Goal: Information Seeking & Learning: Learn about a topic

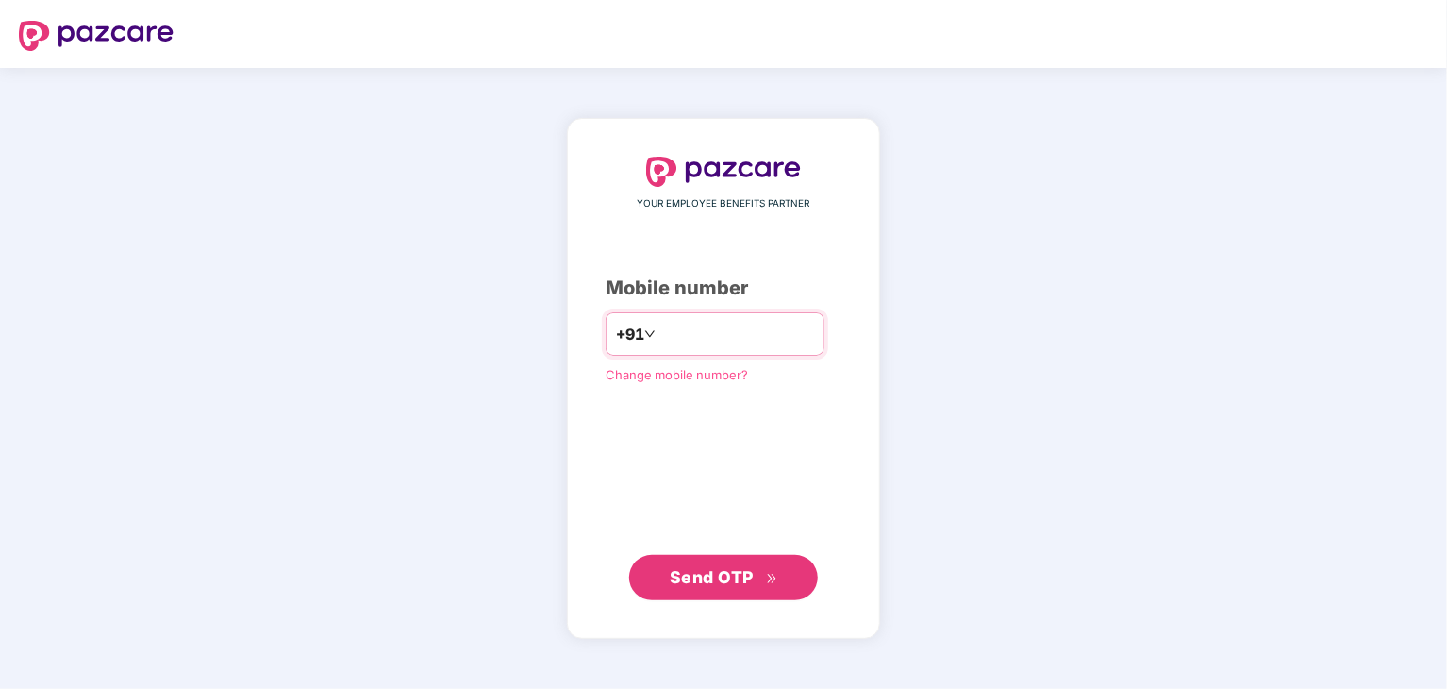
type input "**********"
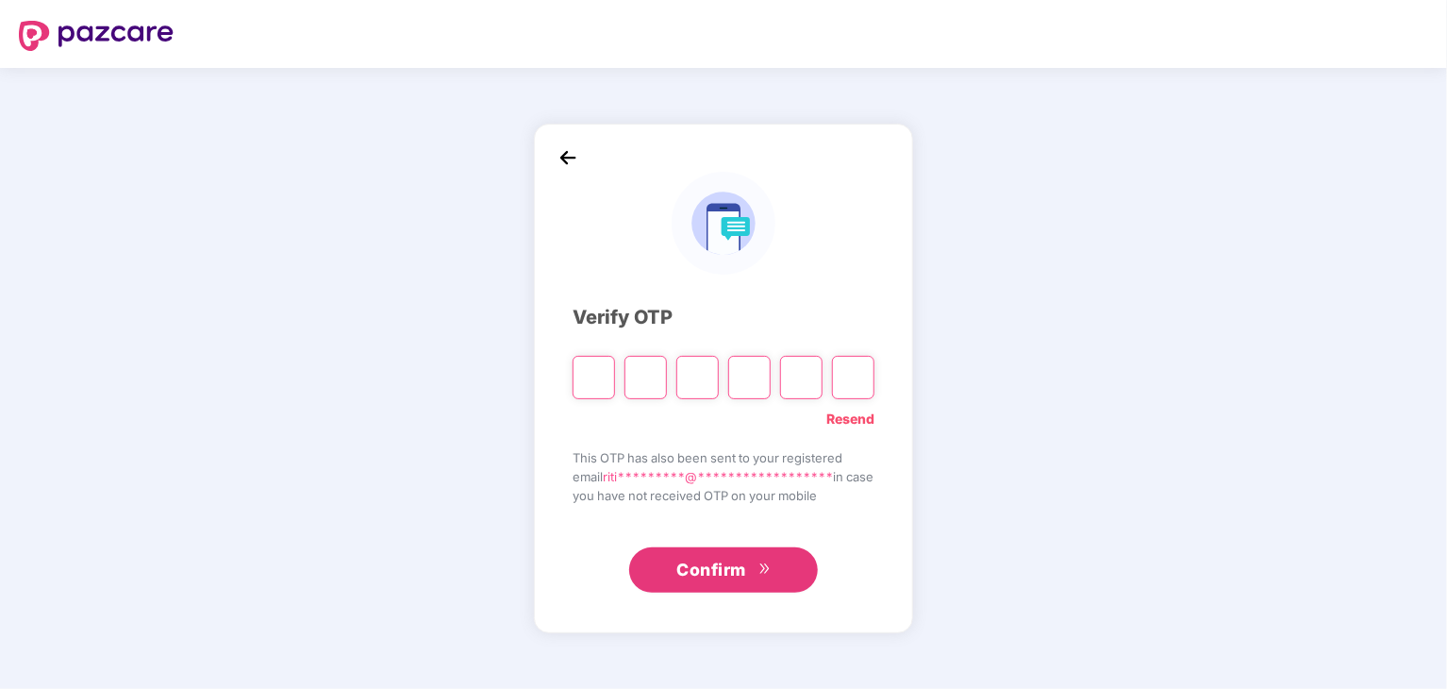
type input "*"
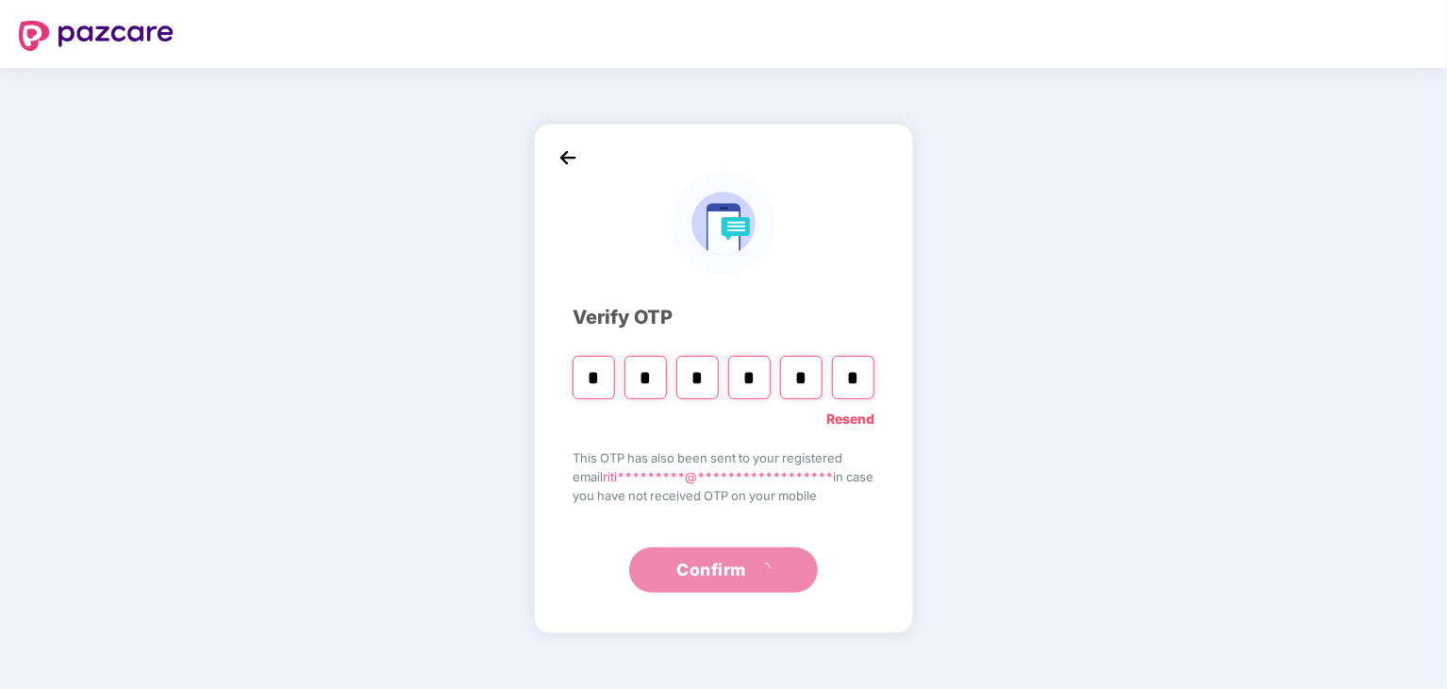
type input "*"
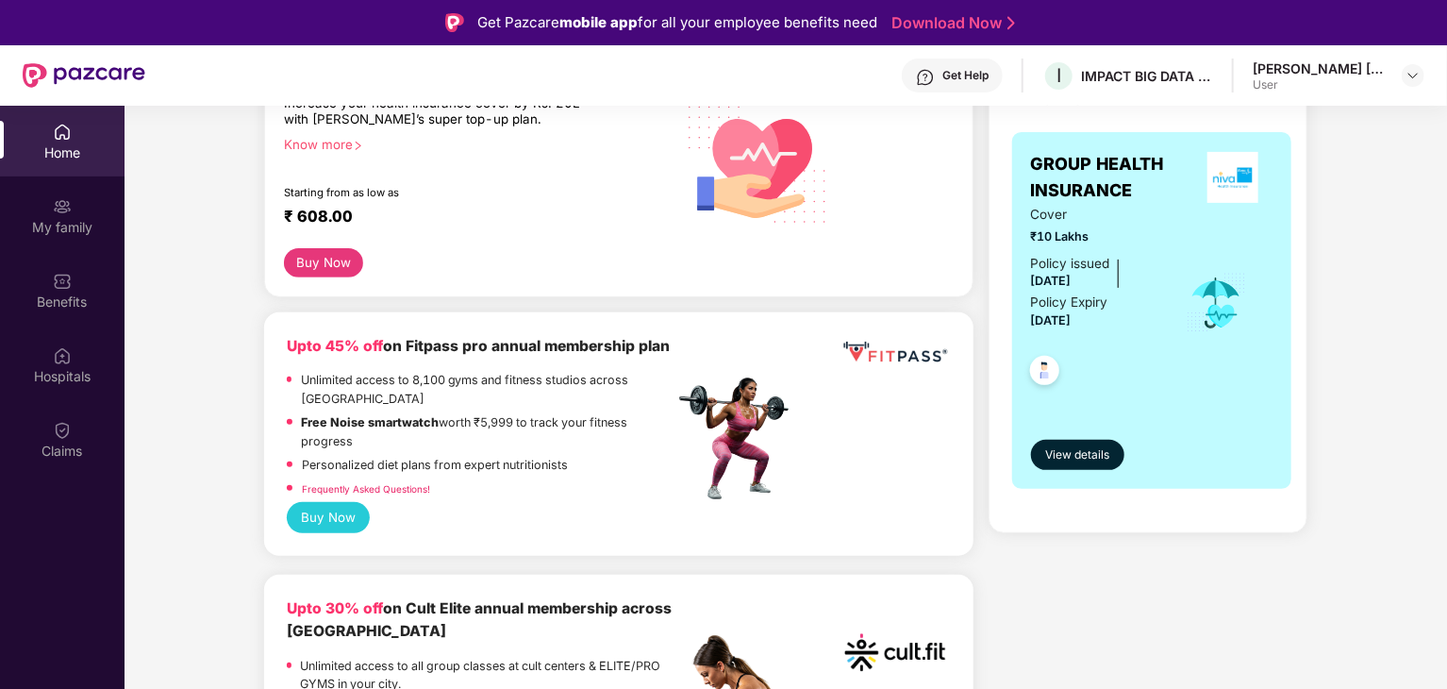
scroll to position [300, 0]
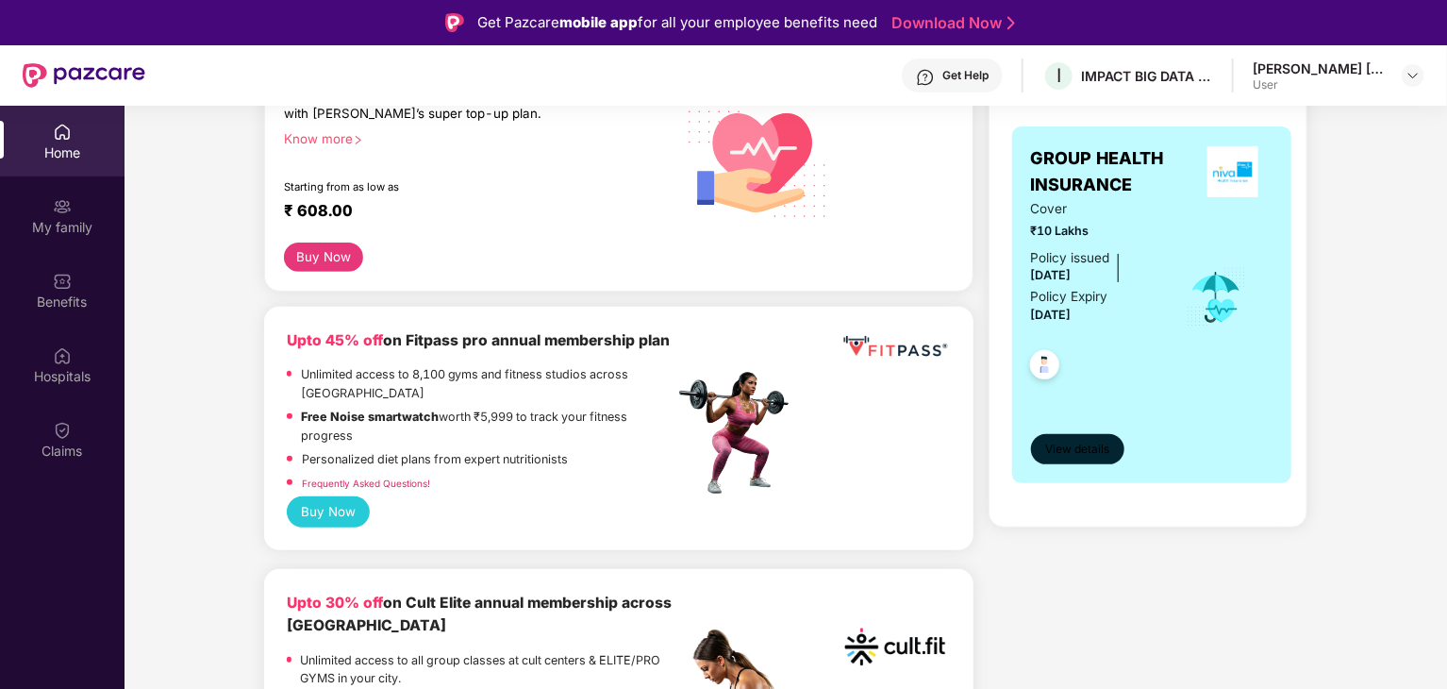
click at [1099, 448] on span "View details" at bounding box center [1077, 450] width 64 height 18
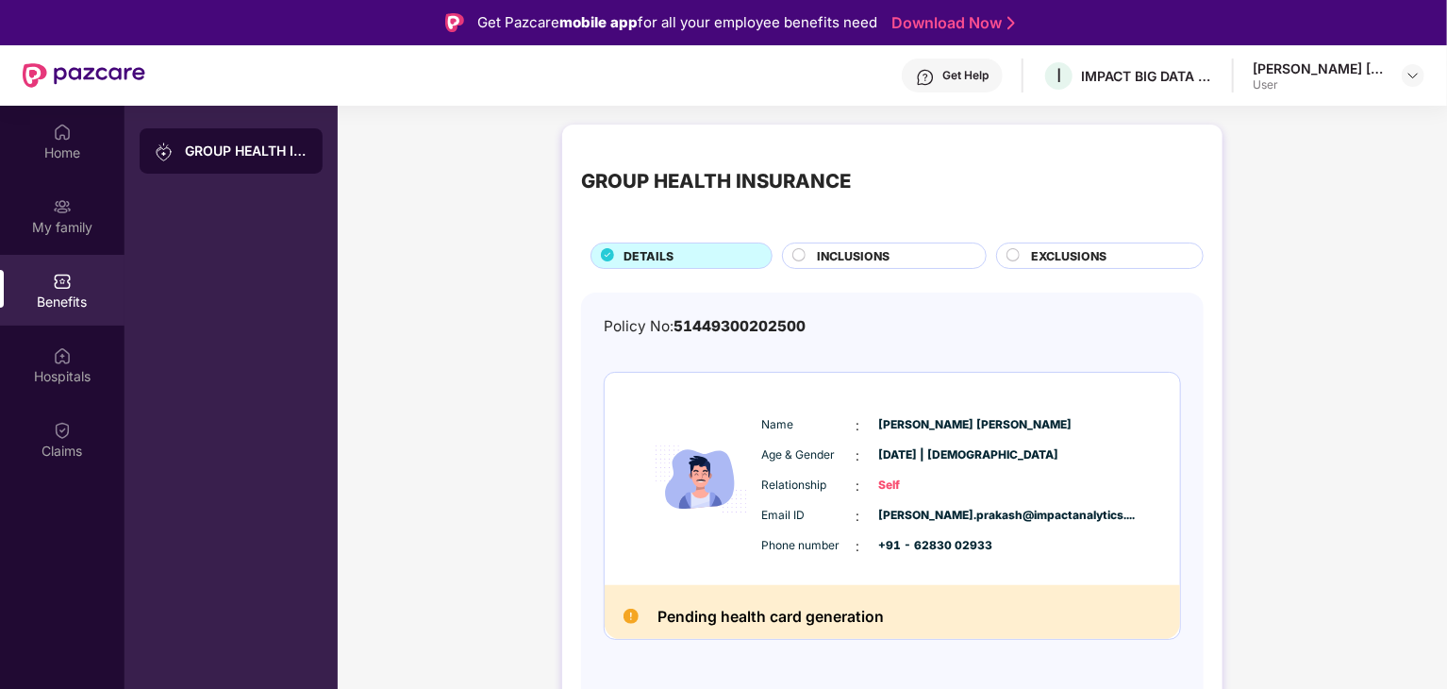
scroll to position [106, 0]
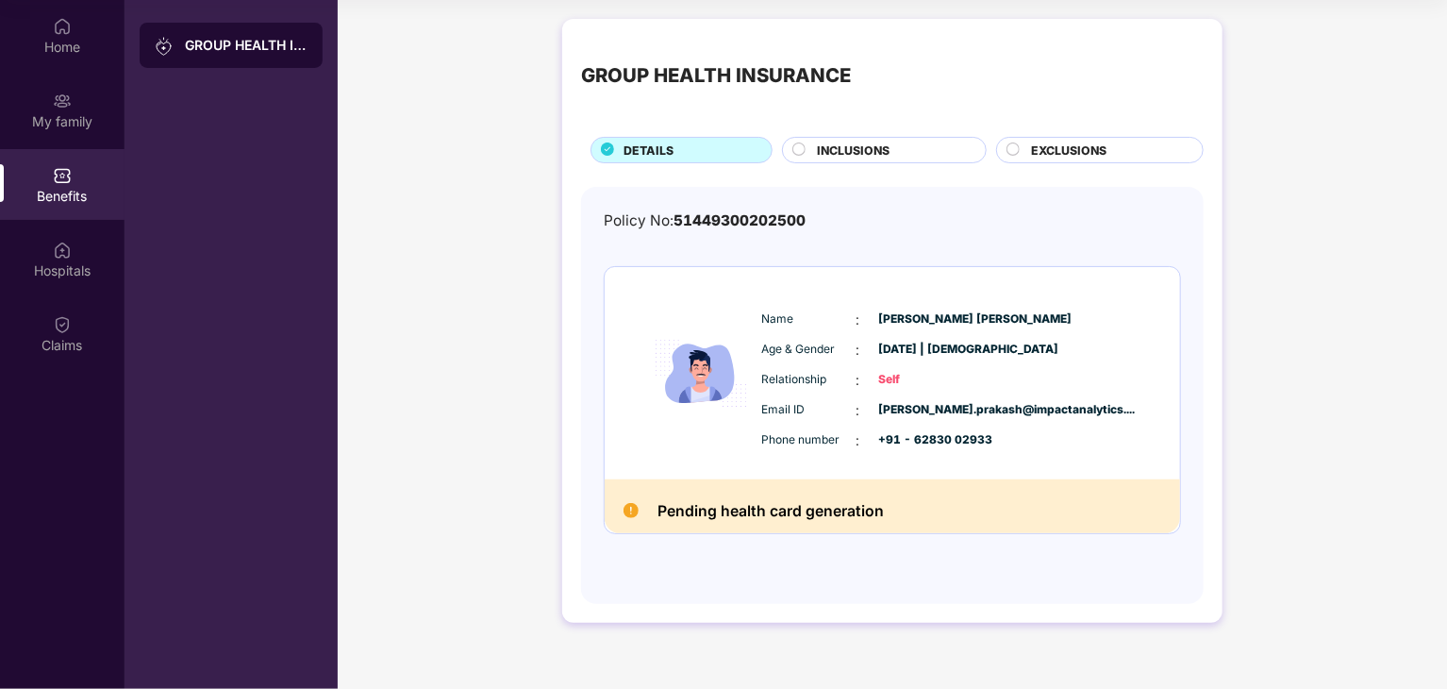
click at [913, 144] on div "INCLUSIONS" at bounding box center [892, 152] width 169 height 21
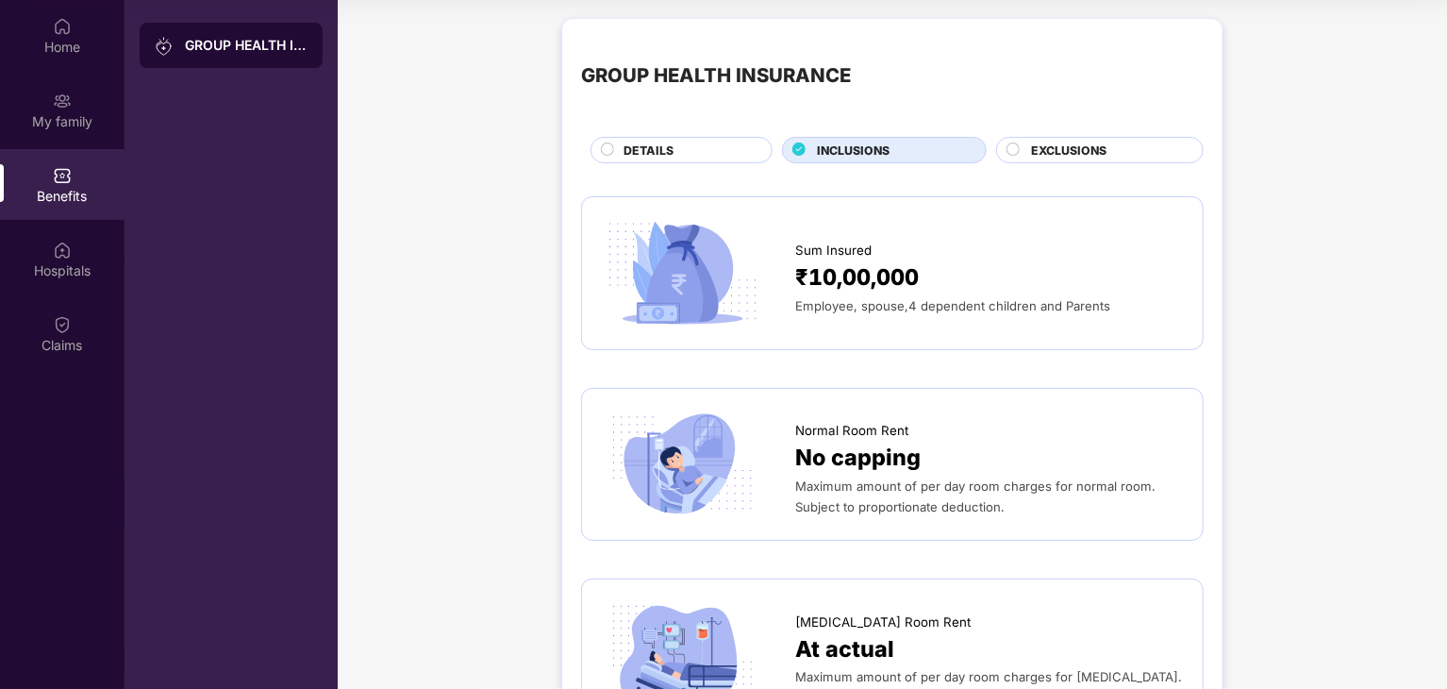
scroll to position [0, 0]
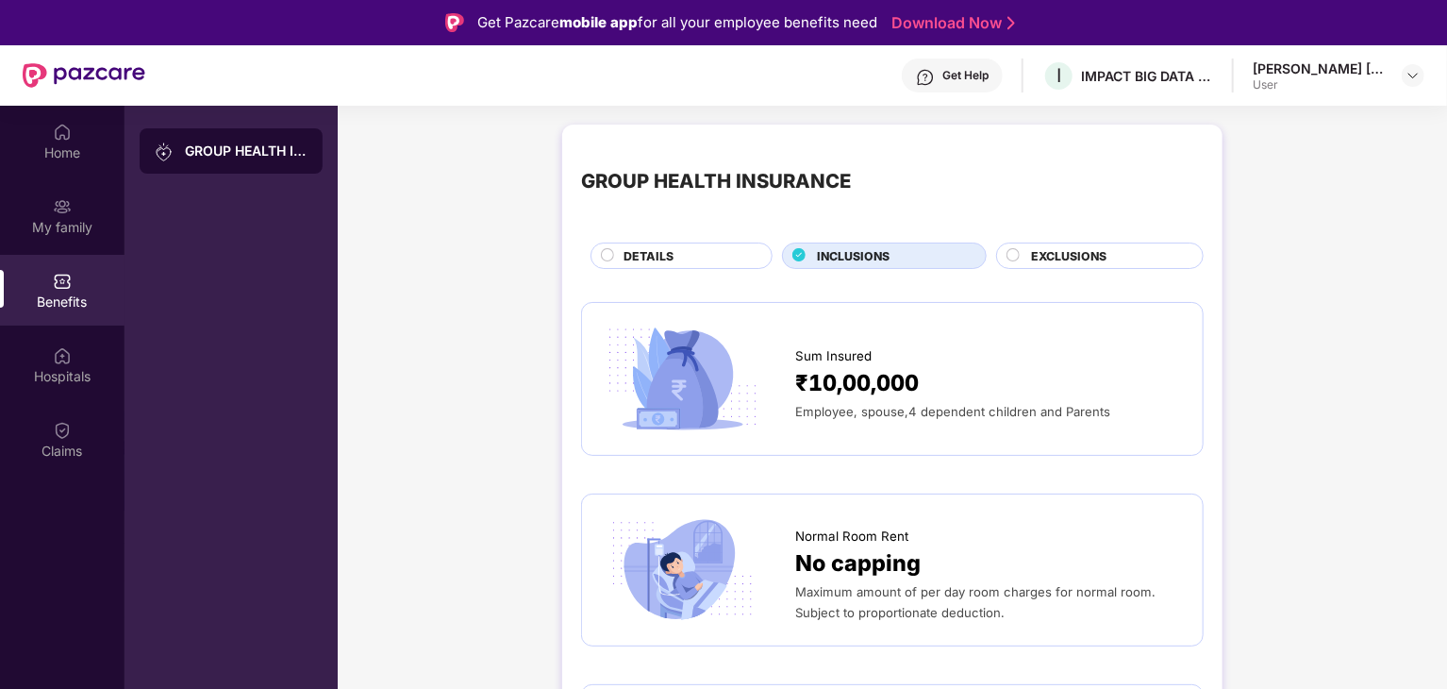
click at [1106, 258] on span "EXCLUSIONS" at bounding box center [1068, 256] width 75 height 18
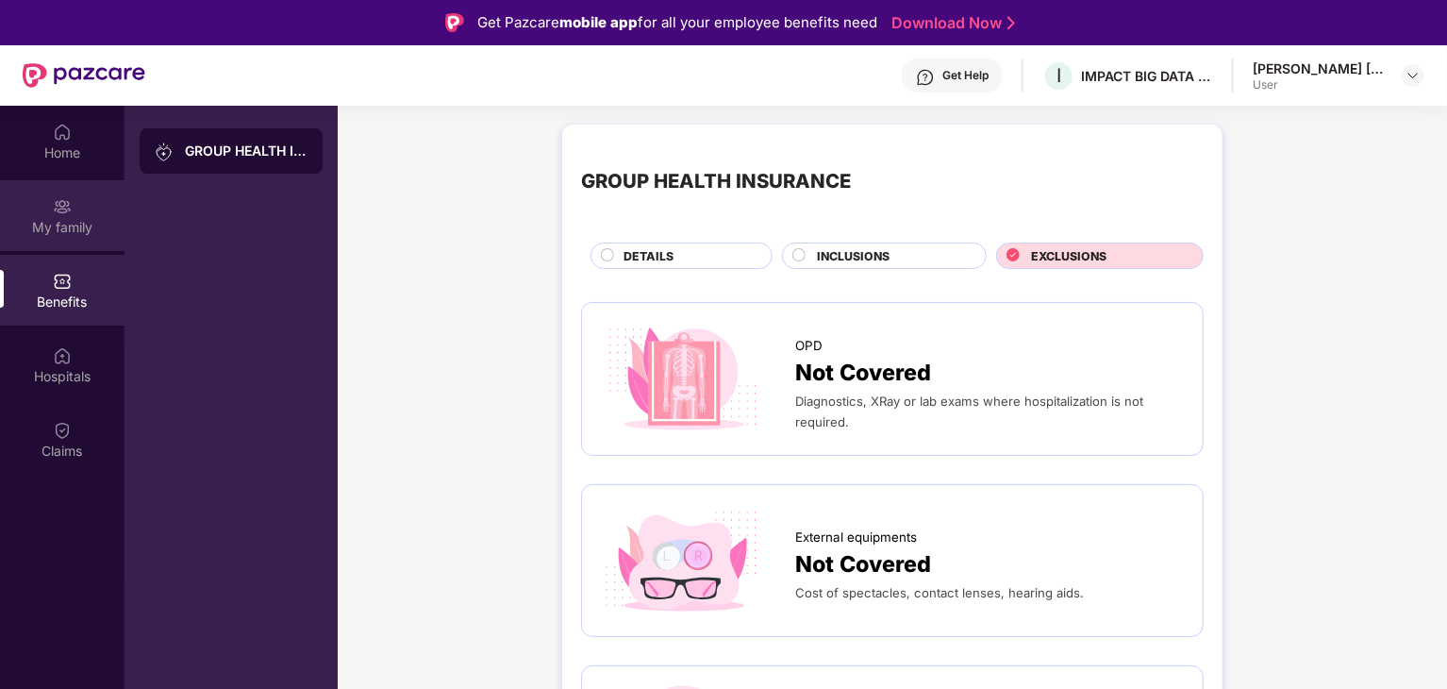
click at [75, 212] on div "My family" at bounding box center [62, 215] width 125 height 71
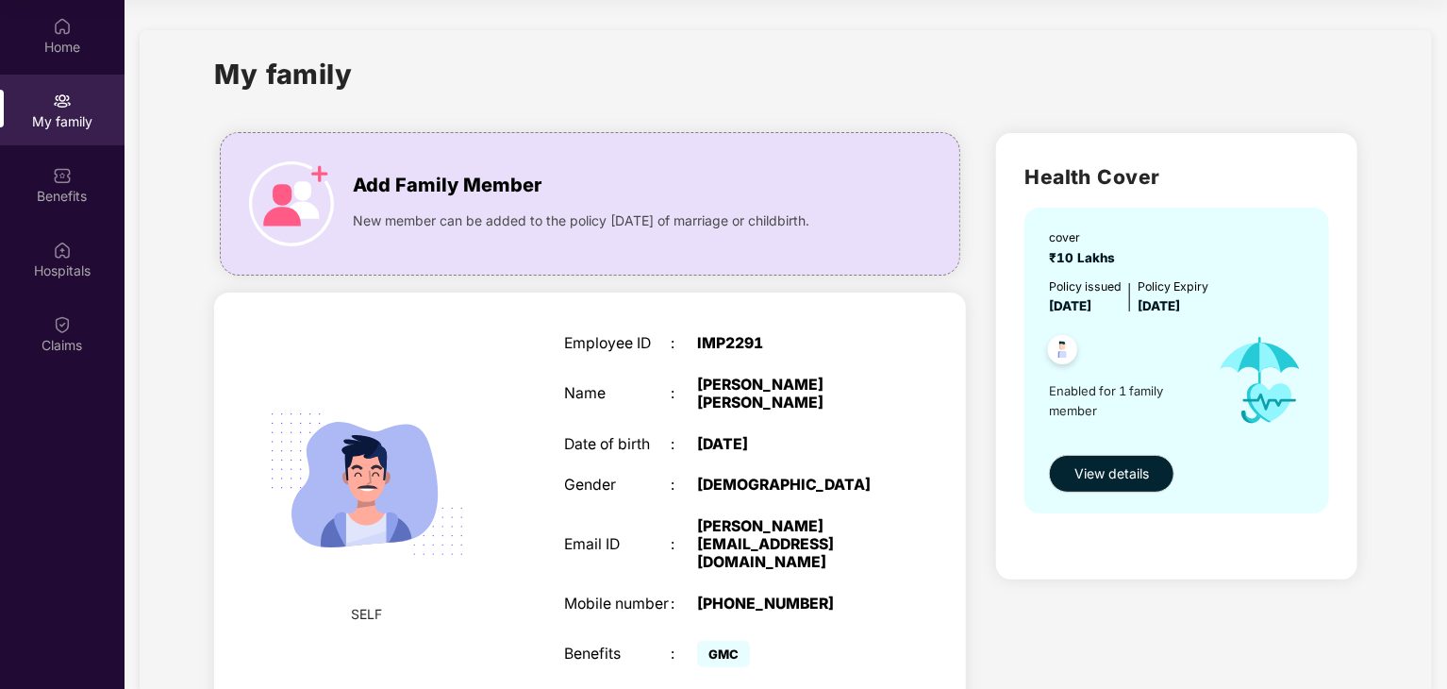
click at [1057, 341] on img at bounding box center [1063, 352] width 46 height 46
click at [86, 192] on div "Benefits" at bounding box center [62, 196] width 125 height 19
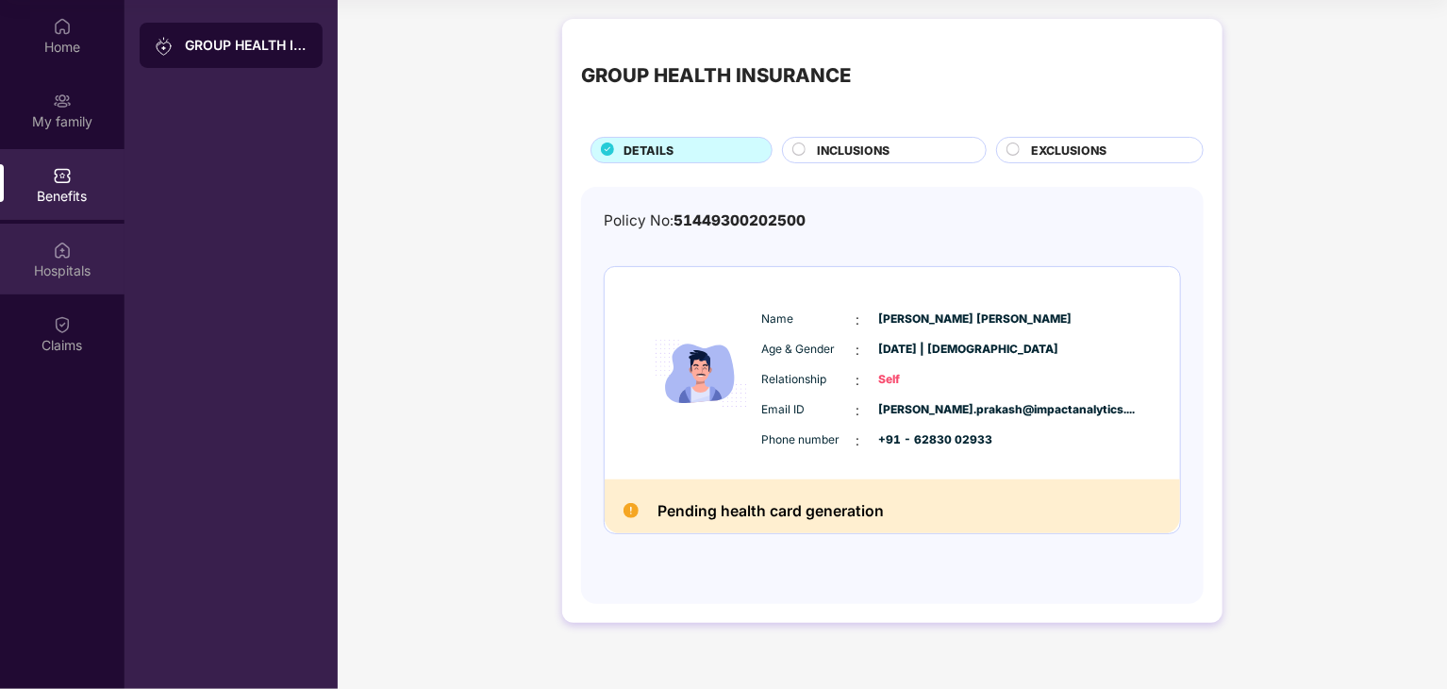
click at [58, 256] on img at bounding box center [62, 250] width 19 height 19
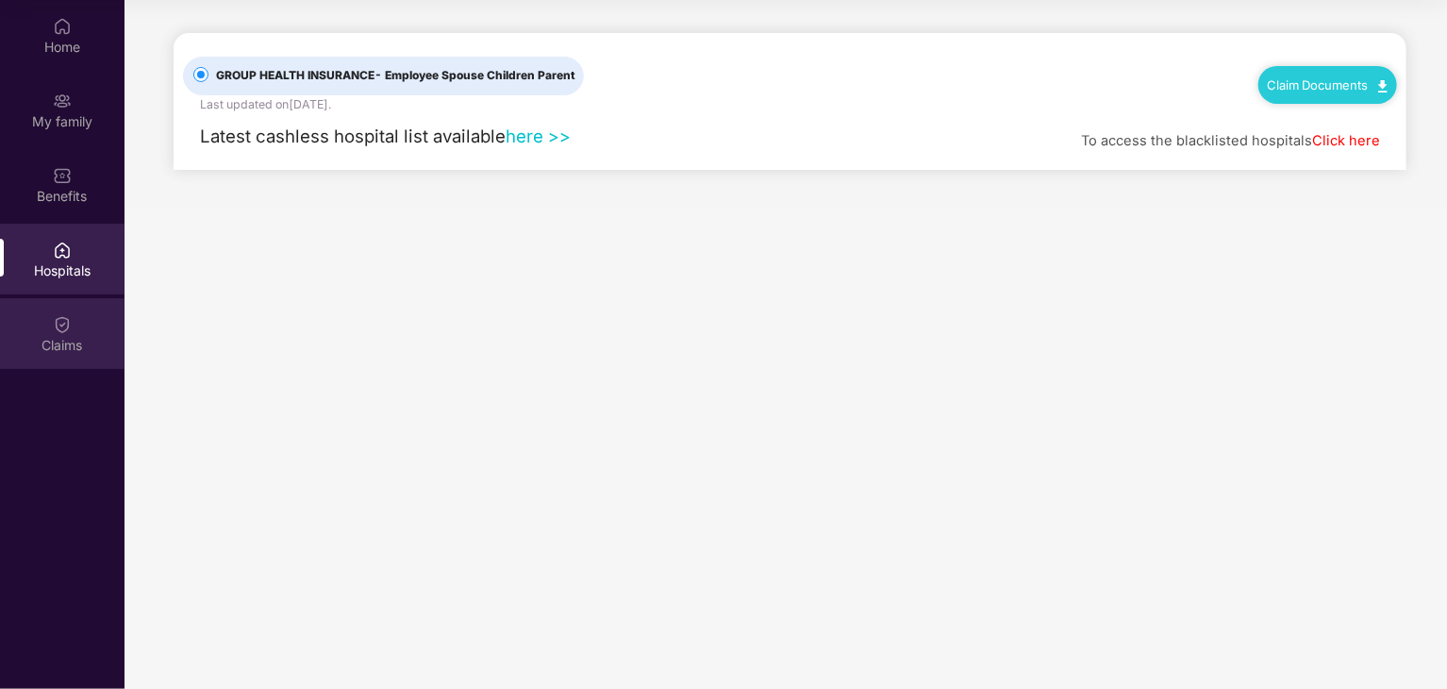
click at [42, 332] on div "Claims" at bounding box center [62, 333] width 125 height 71
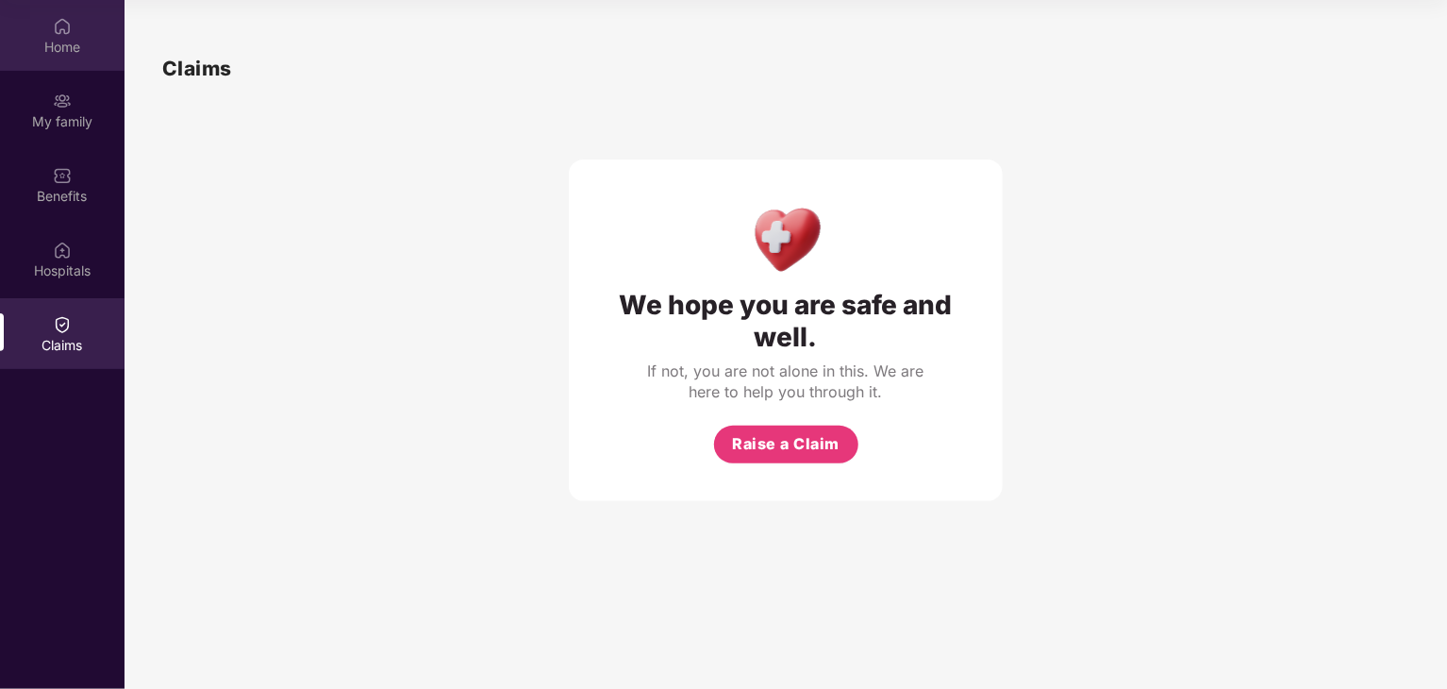
click at [82, 34] on div "Home" at bounding box center [62, 35] width 125 height 71
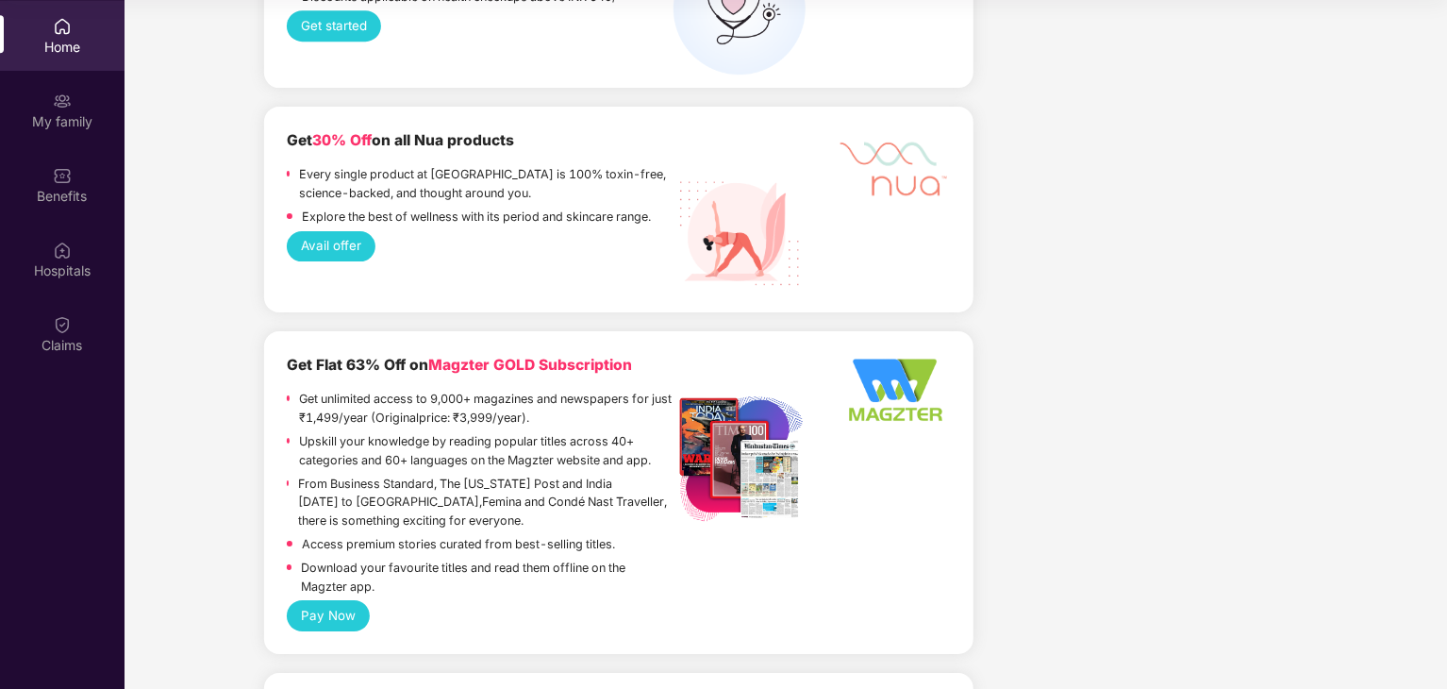
scroll to position [3112, 0]
click at [59, 128] on div "My family" at bounding box center [62, 121] width 125 height 19
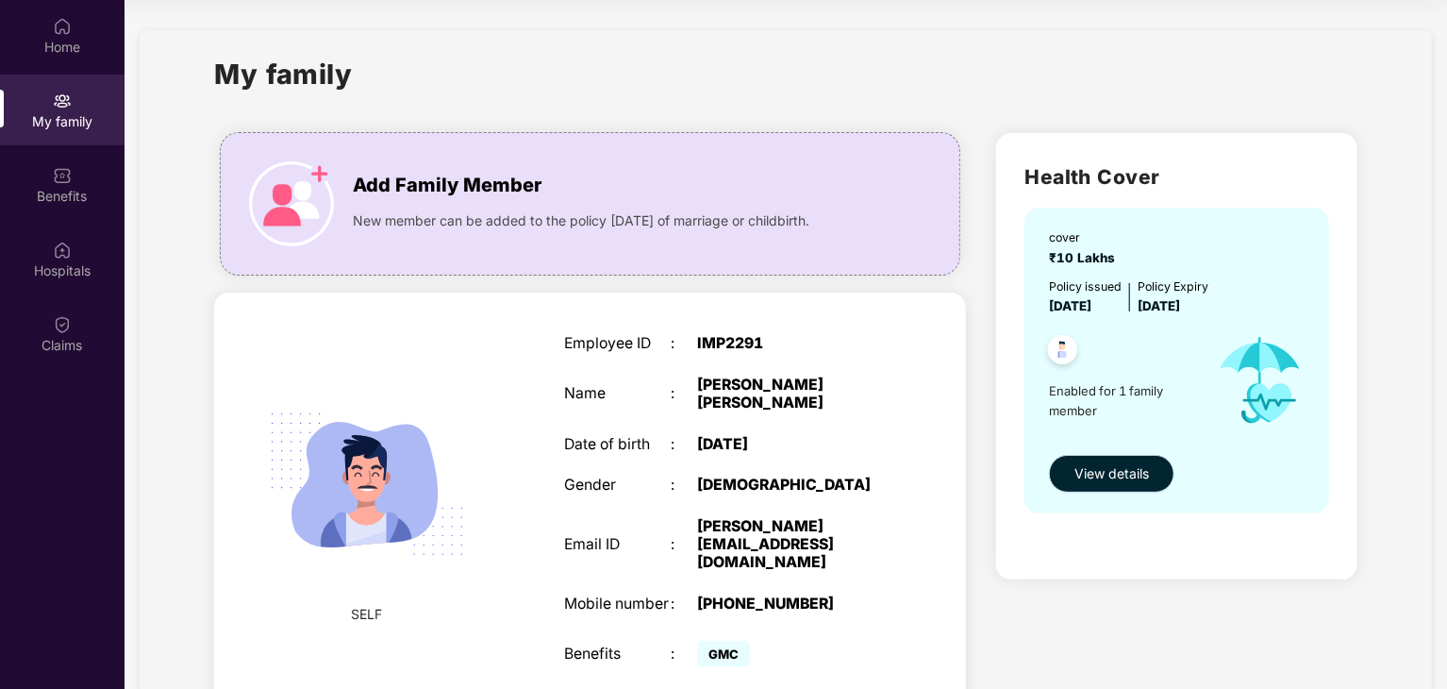
click at [1128, 486] on button "View details" at bounding box center [1111, 474] width 125 height 38
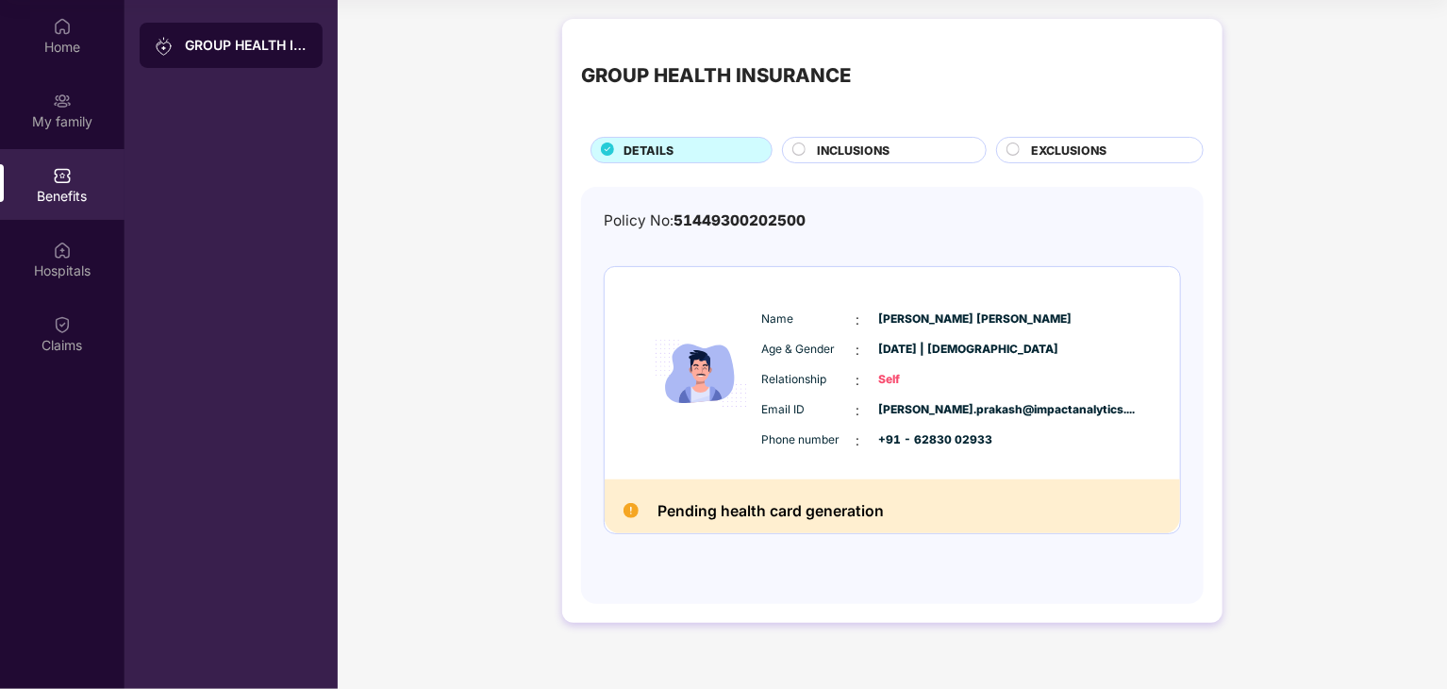
click at [205, 43] on div "GROUP HEALTH INSURANCE" at bounding box center [246, 45] width 123 height 19
click at [506, 188] on div "GROUP HEALTH INSURANCE DETAILS INCLUSIONS EXCLUSIONS Policy No: 51449300202500 …" at bounding box center [892, 330] width 1109 height 642
click at [634, 509] on img at bounding box center [631, 510] width 15 height 15
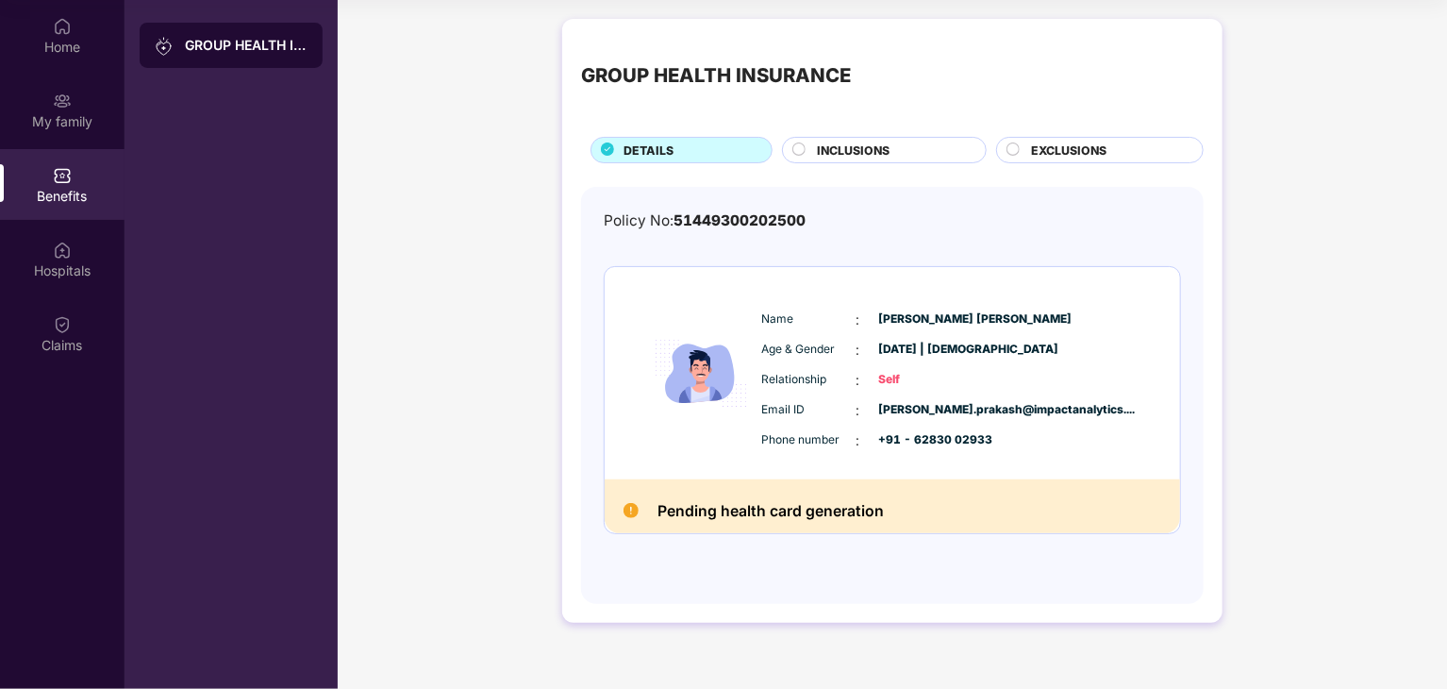
click at [75, 194] on div "Benefits" at bounding box center [62, 196] width 125 height 19
click at [543, 118] on div "GROUP HEALTH INSURANCE DETAILS INCLUSIONS EXCLUSIONS Policy No: 51449300202500 …" at bounding box center [892, 330] width 1109 height 642
